Goal: Information Seeking & Learning: Learn about a topic

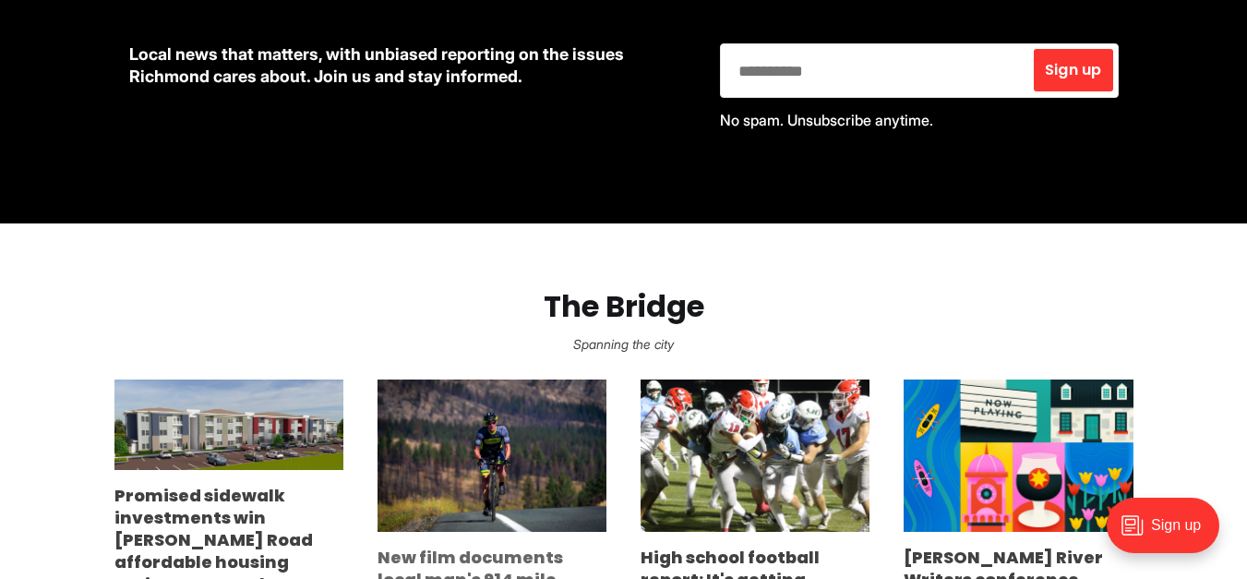
scroll to position [969, 0]
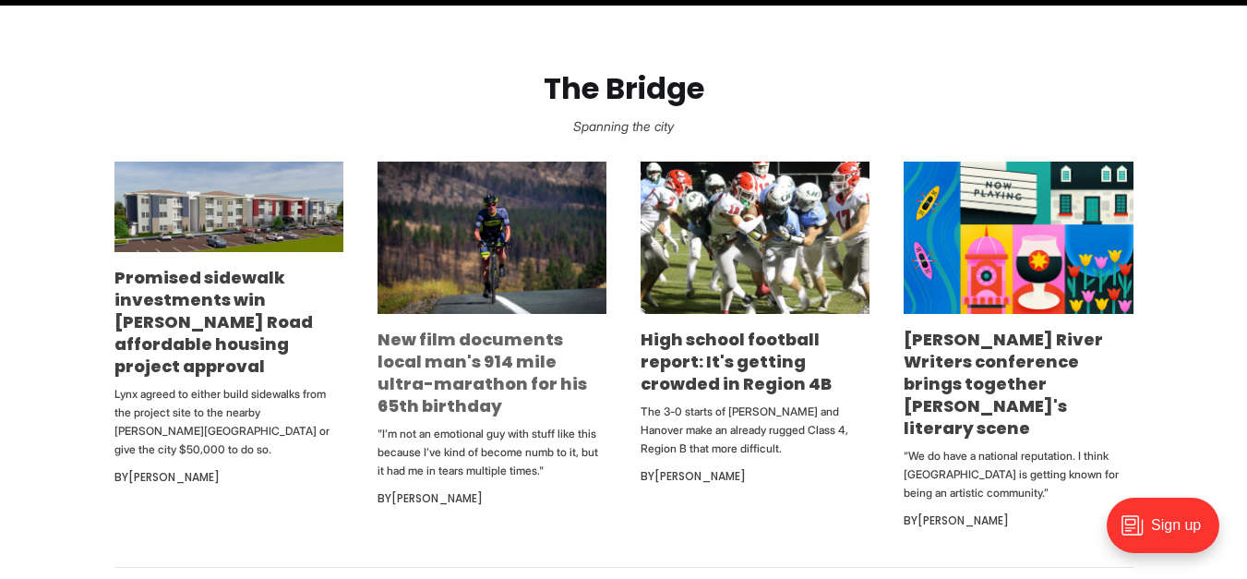
click at [512, 341] on link "New film documents local man's 914 mile ultra-marathon for his 65th birthday" at bounding box center [481, 373] width 209 height 90
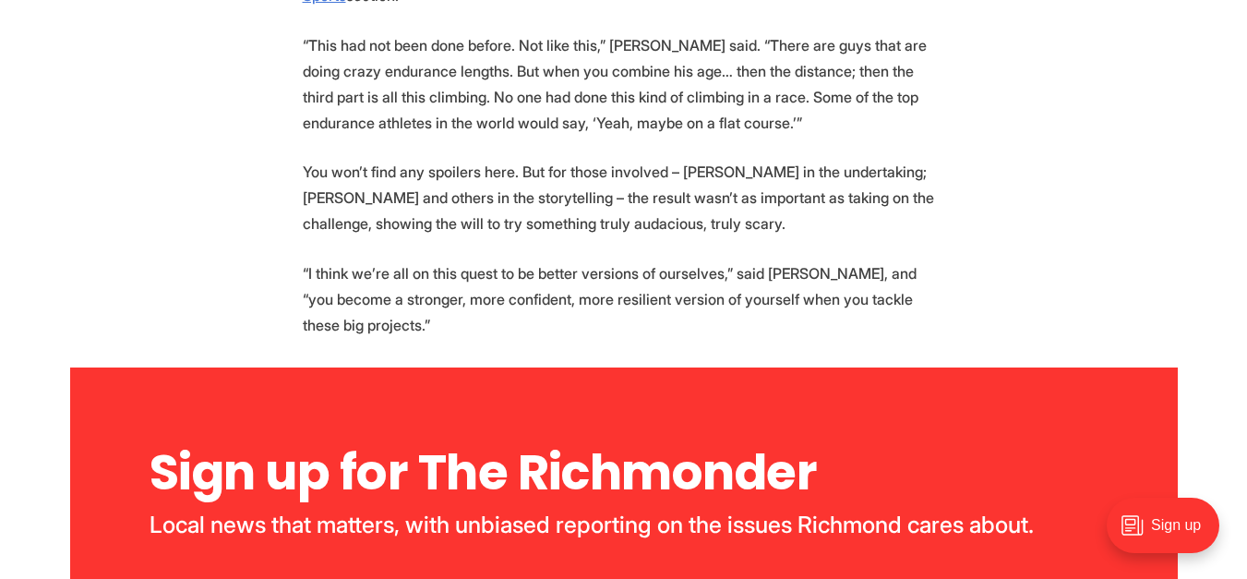
scroll to position [3876, 0]
